Goal: Task Accomplishment & Management: Manage account settings

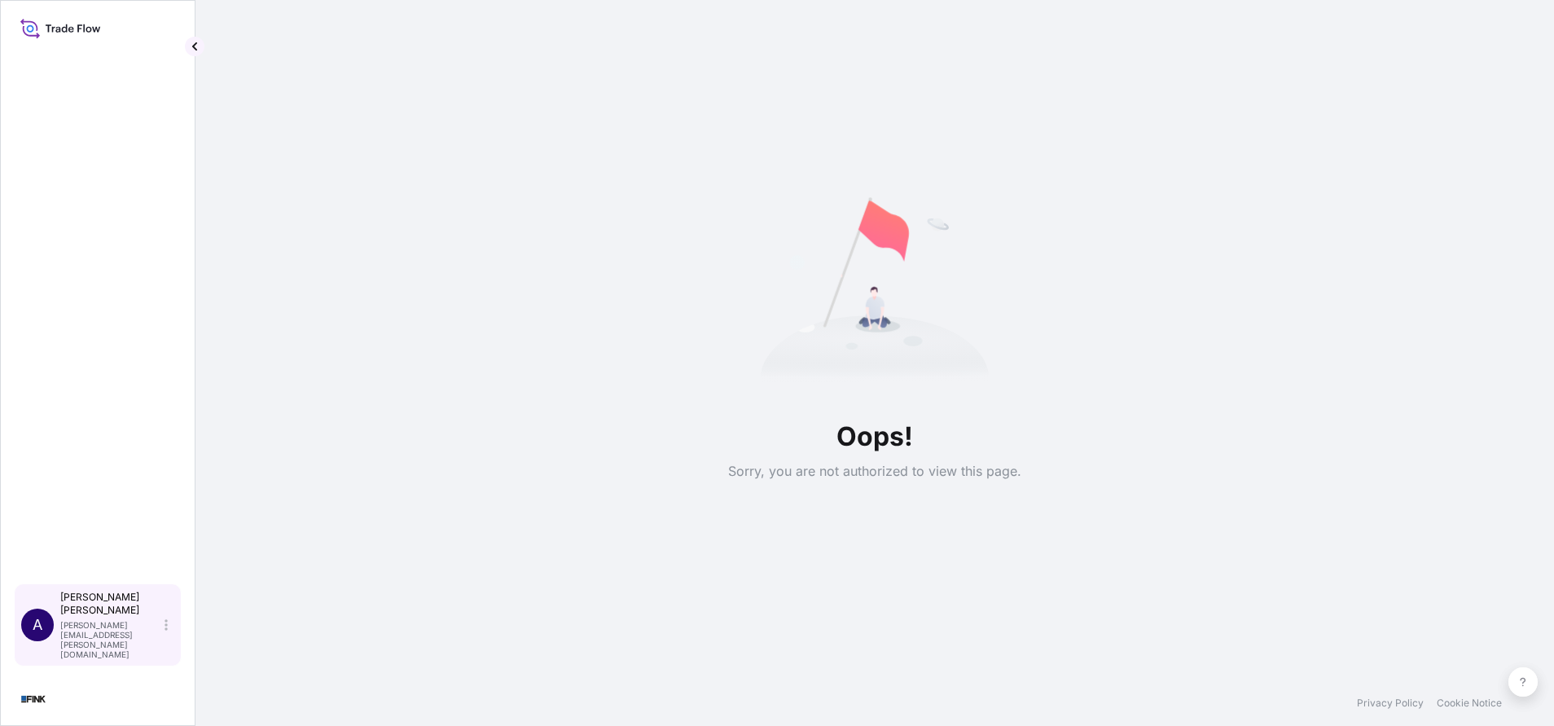
click at [167, 630] on icon at bounding box center [166, 624] width 3 height 11
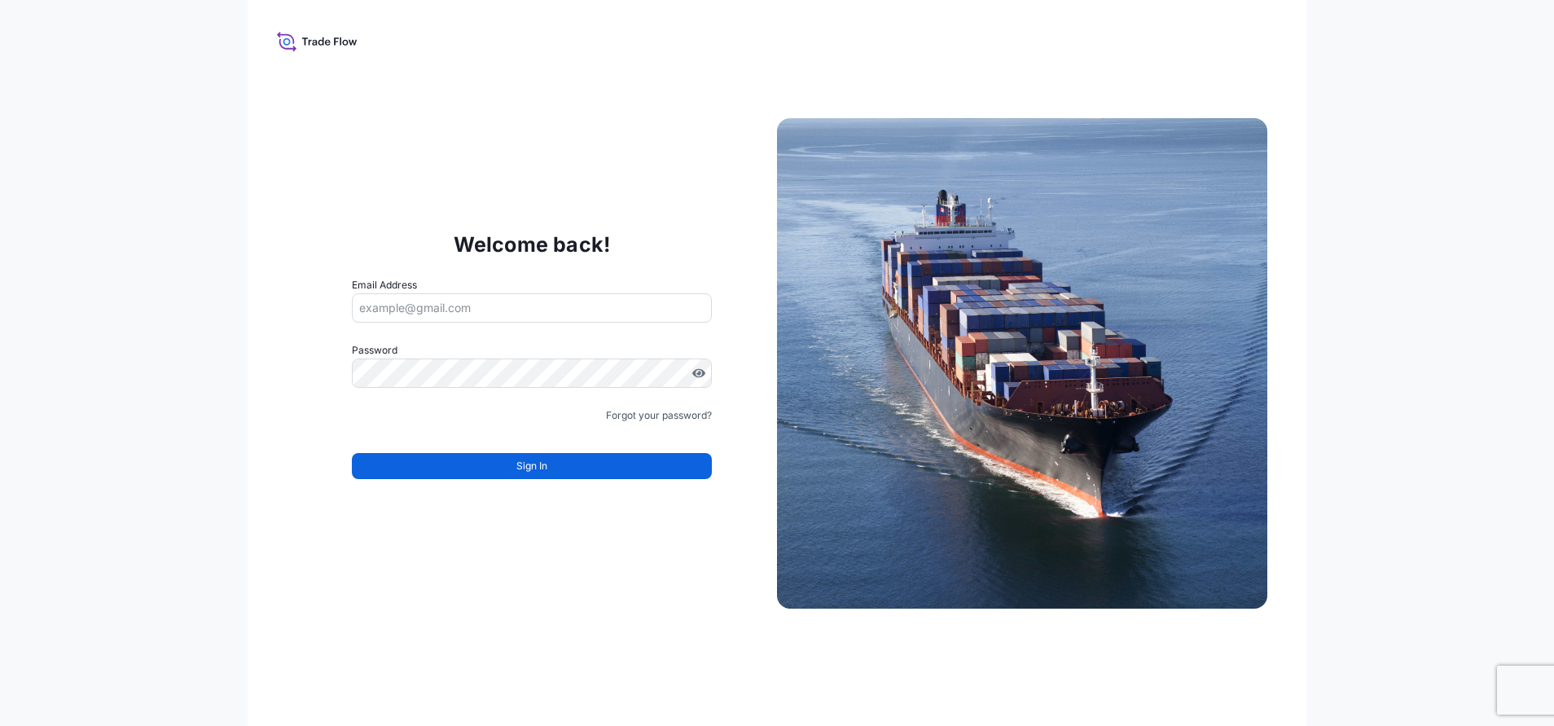
type input "jennifer.ellis+transportesfink@wtwco.com"
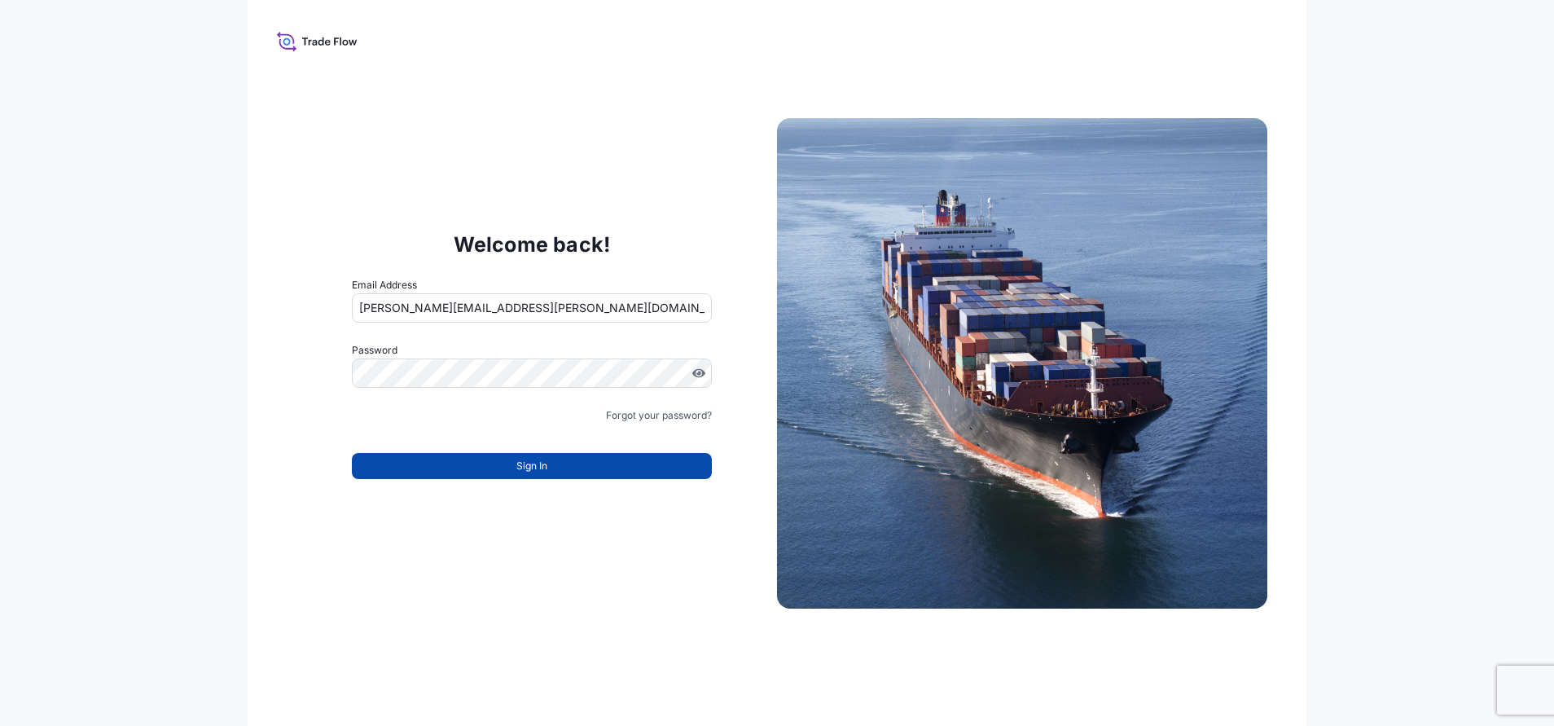
click at [484, 459] on button "Sign In" at bounding box center [532, 466] width 360 height 26
